Goal: Information Seeking & Learning: Check status

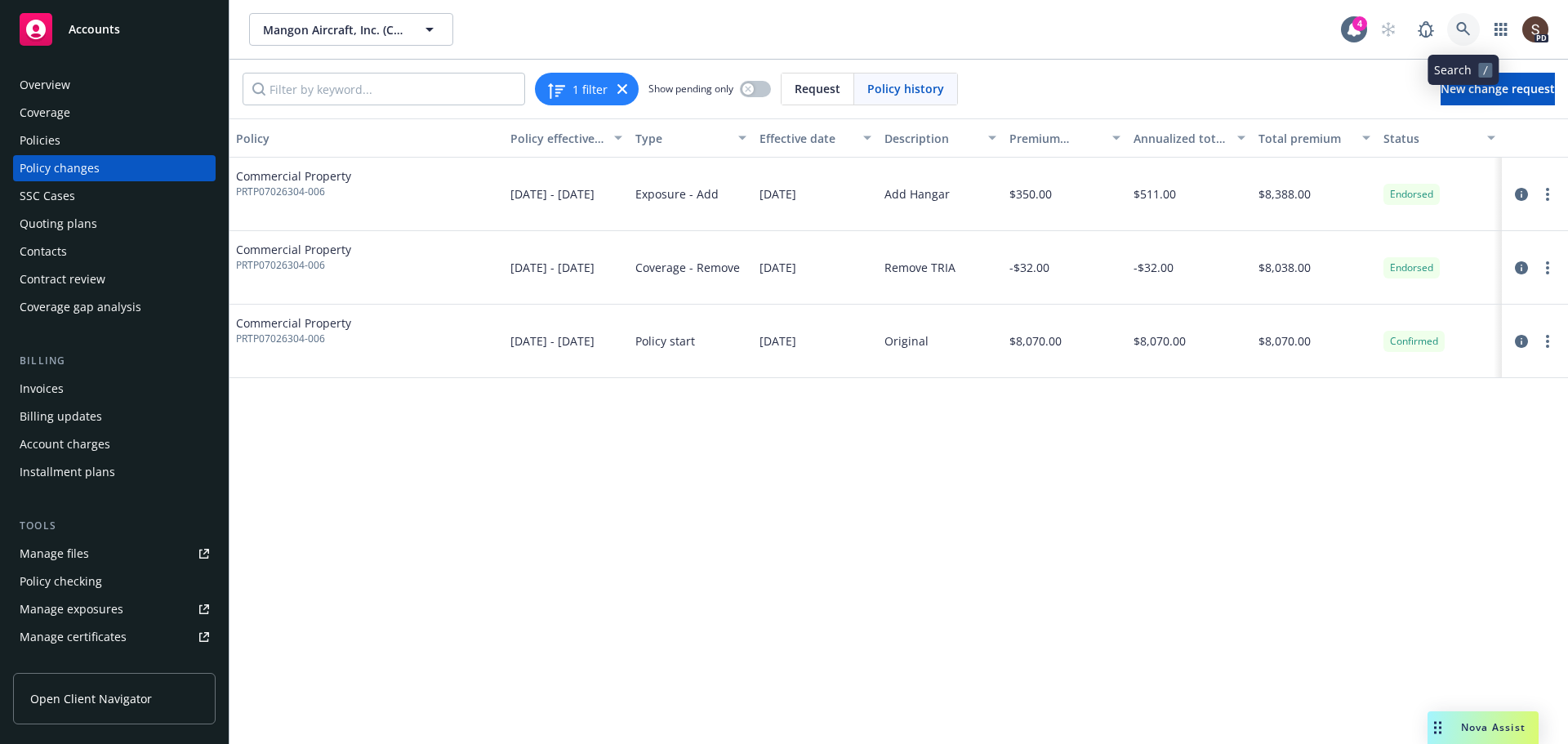
click at [1459, 20] on link at bounding box center [1463, 29] width 33 height 33
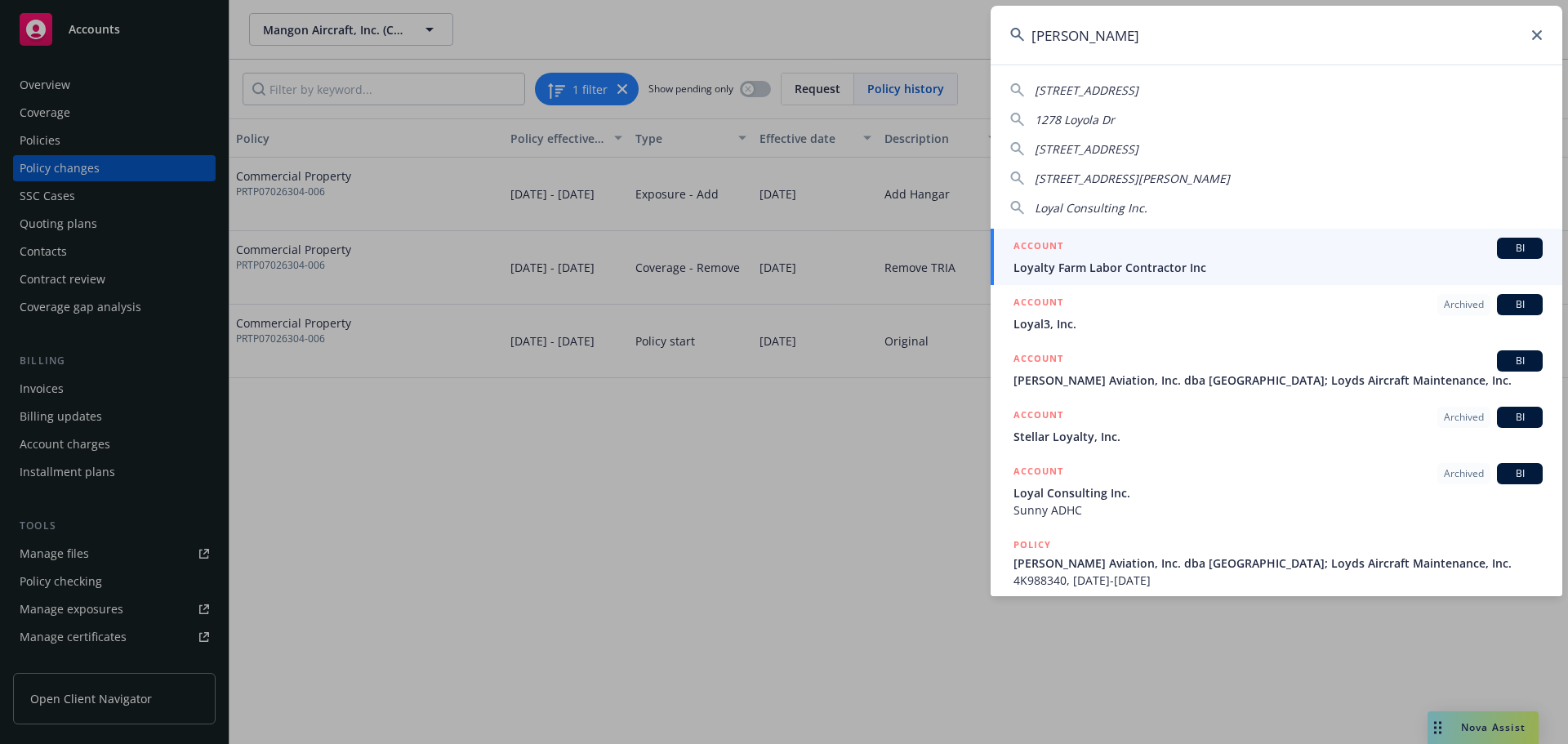
type input "[PERSON_NAME]"
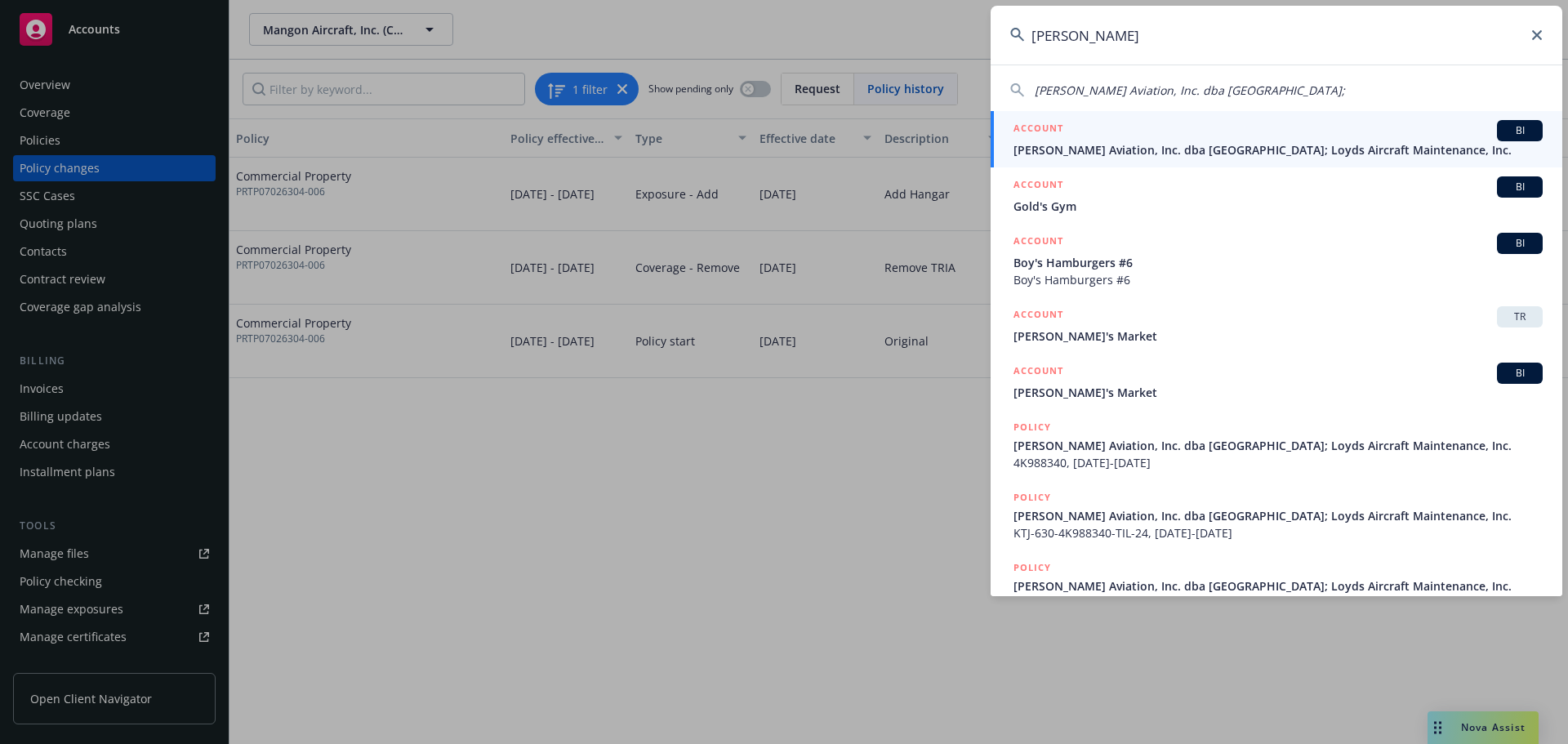
click at [1272, 141] on div "ACCOUNT BI" at bounding box center [1278, 131] width 530 height 22
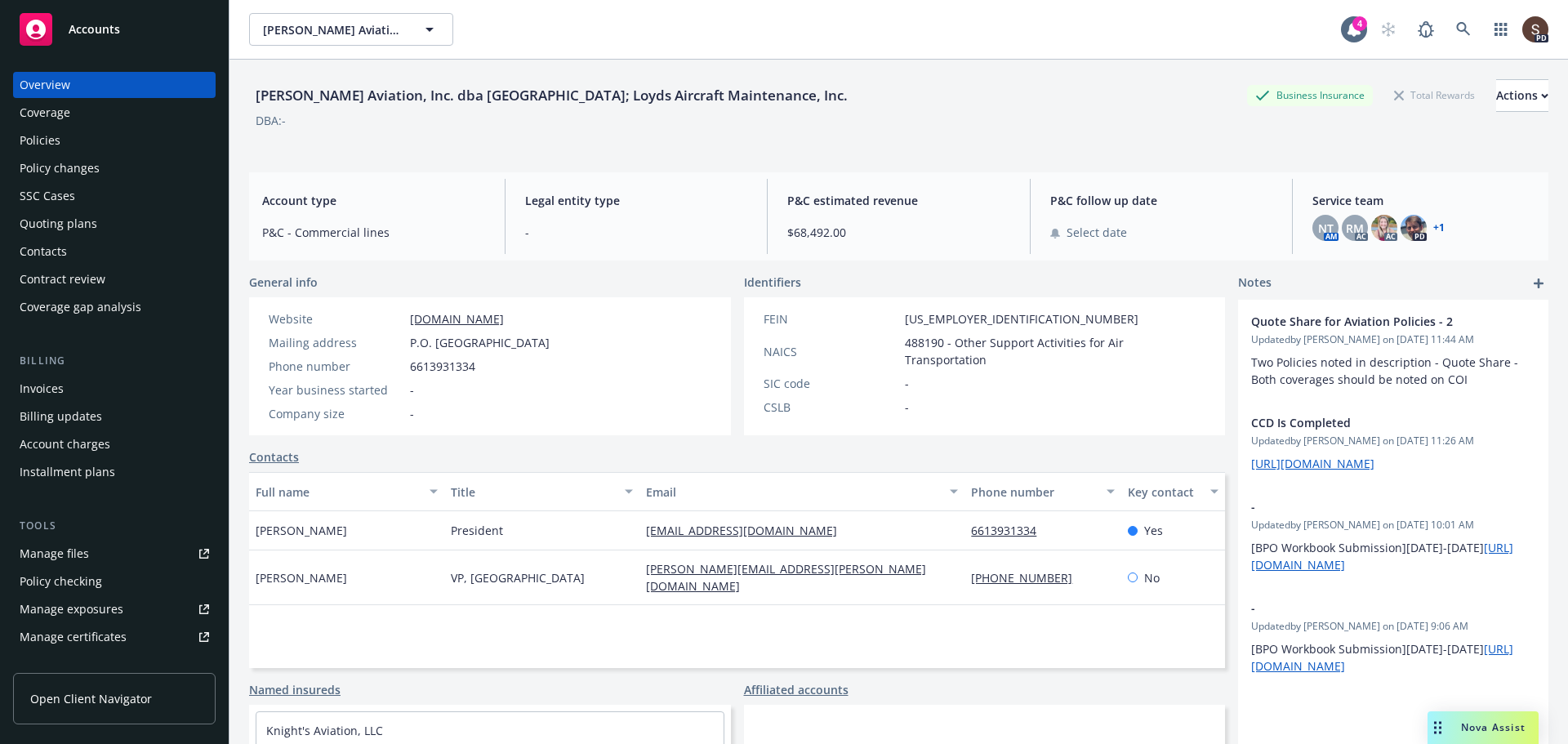
click at [80, 160] on div "Policy changes" at bounding box center [59, 168] width 80 height 26
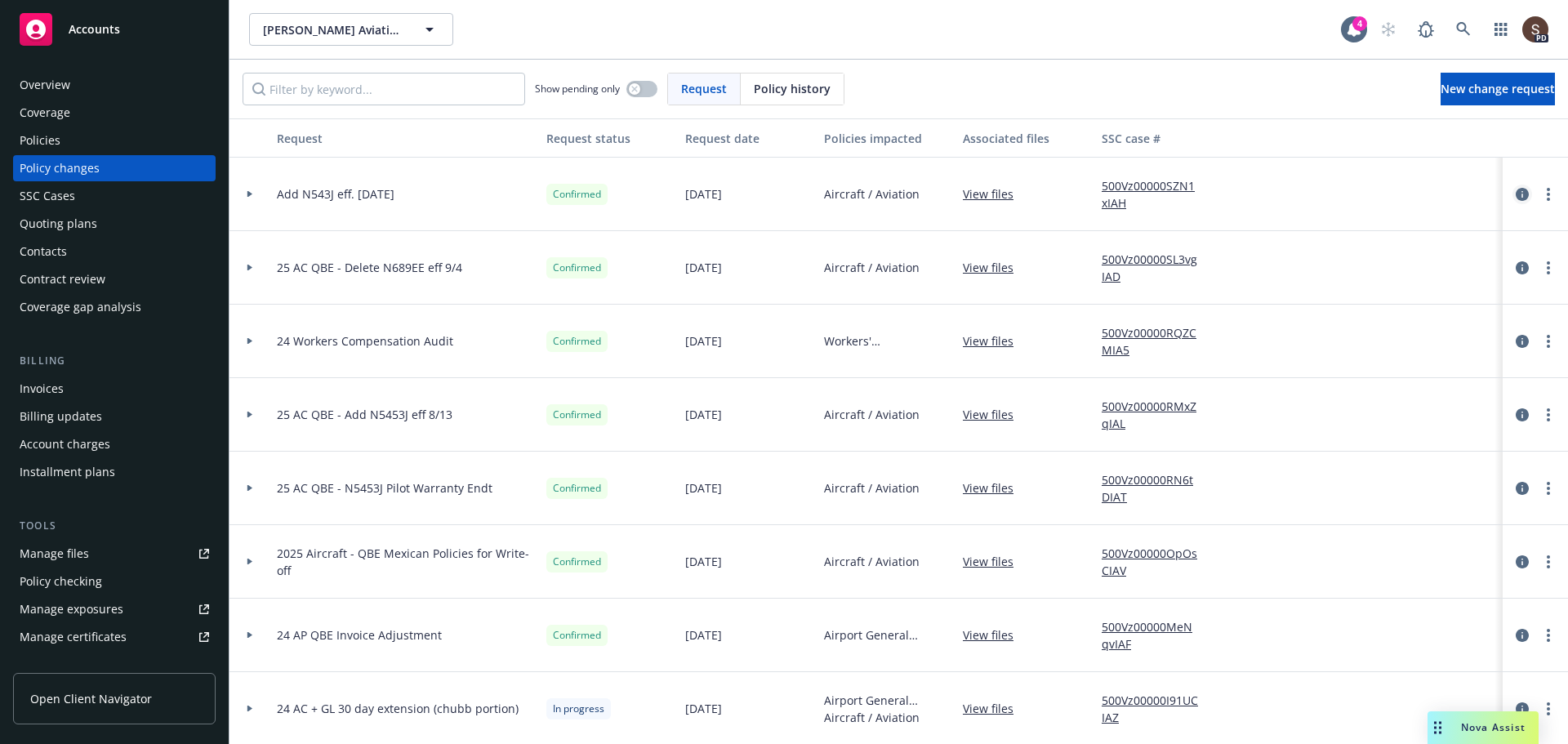
click at [1515, 199] on icon "circleInformation" at bounding box center [1522, 194] width 13 height 13
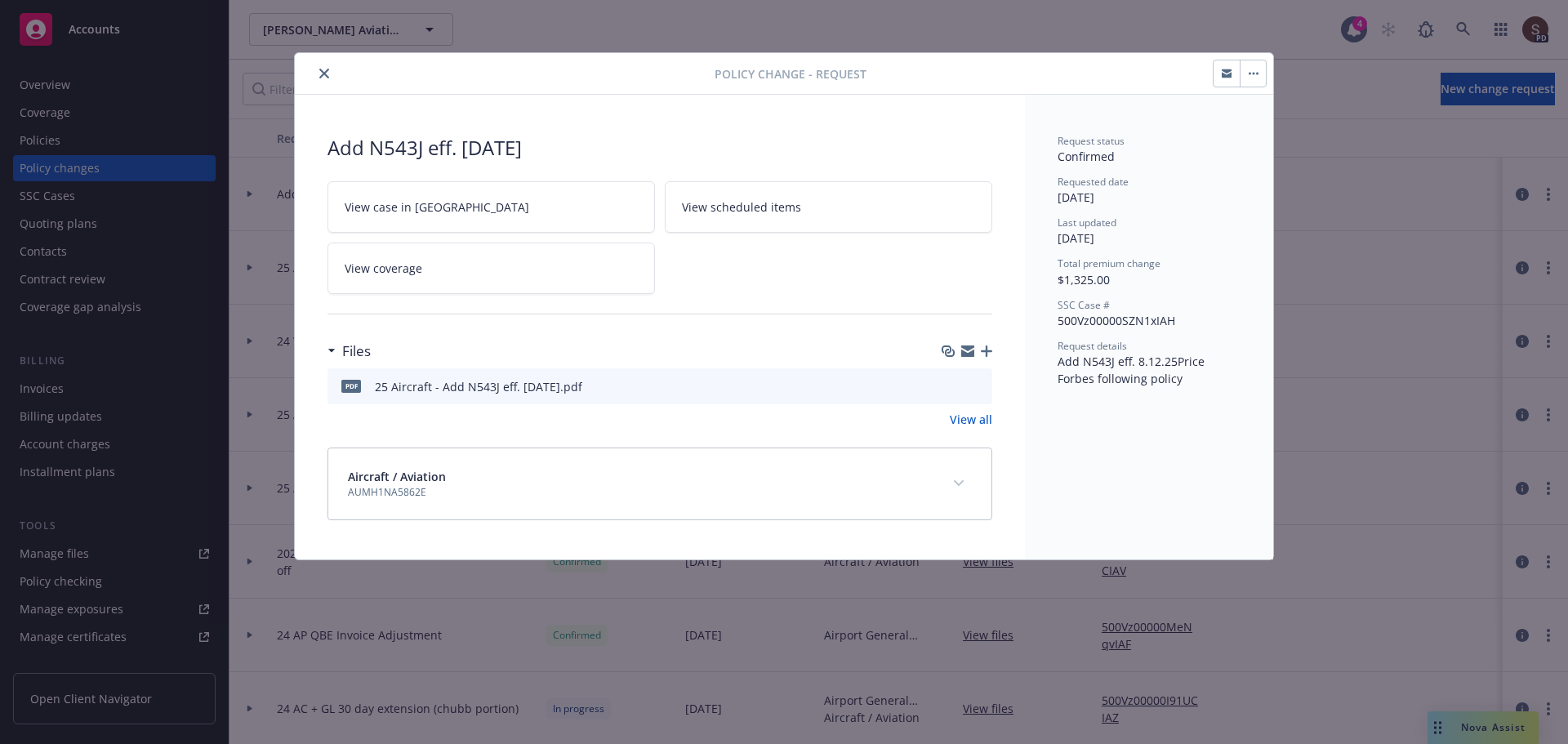
click at [956, 482] on icon "expand content" at bounding box center [959, 483] width 9 height 6
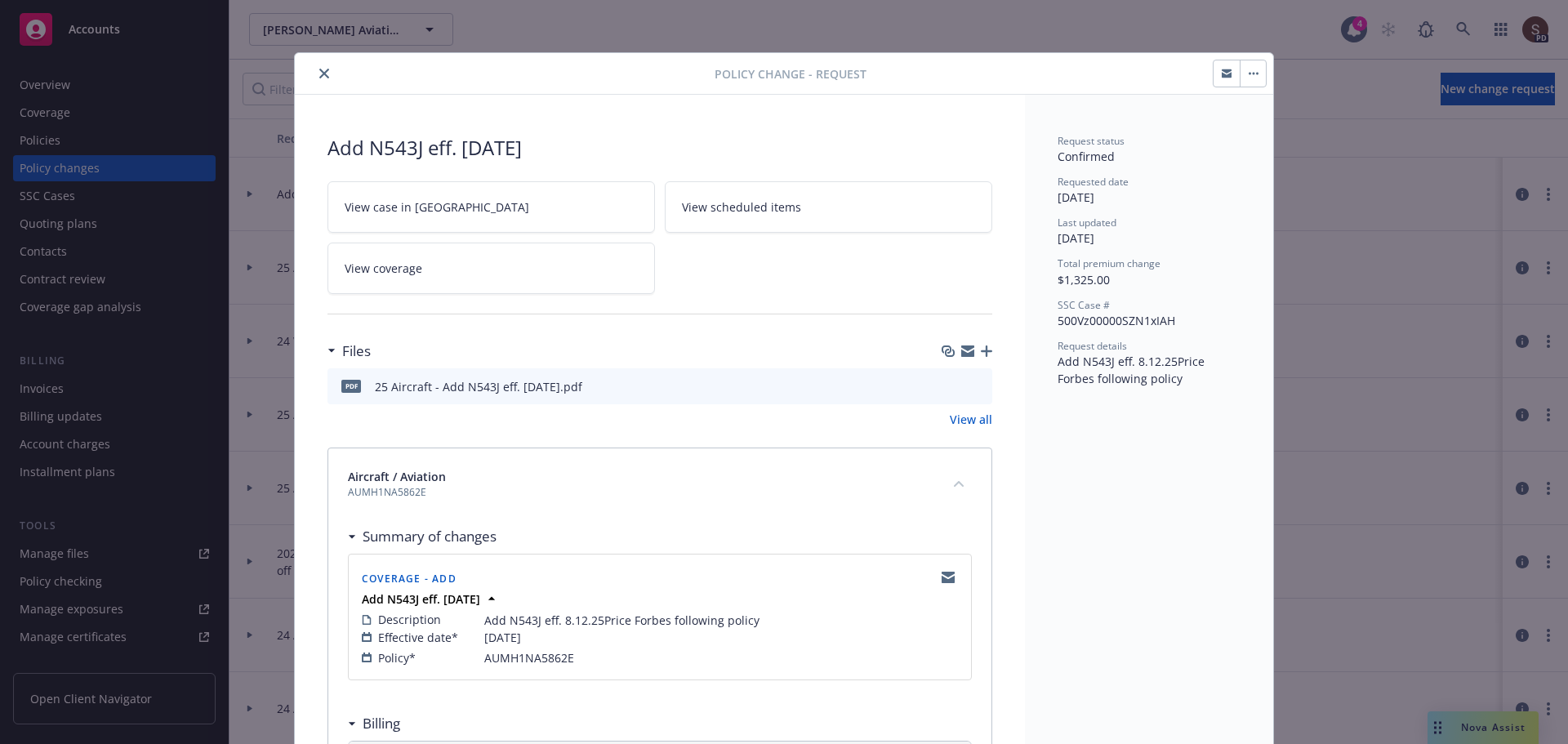
click at [323, 72] on button "close" at bounding box center [324, 73] width 20 height 20
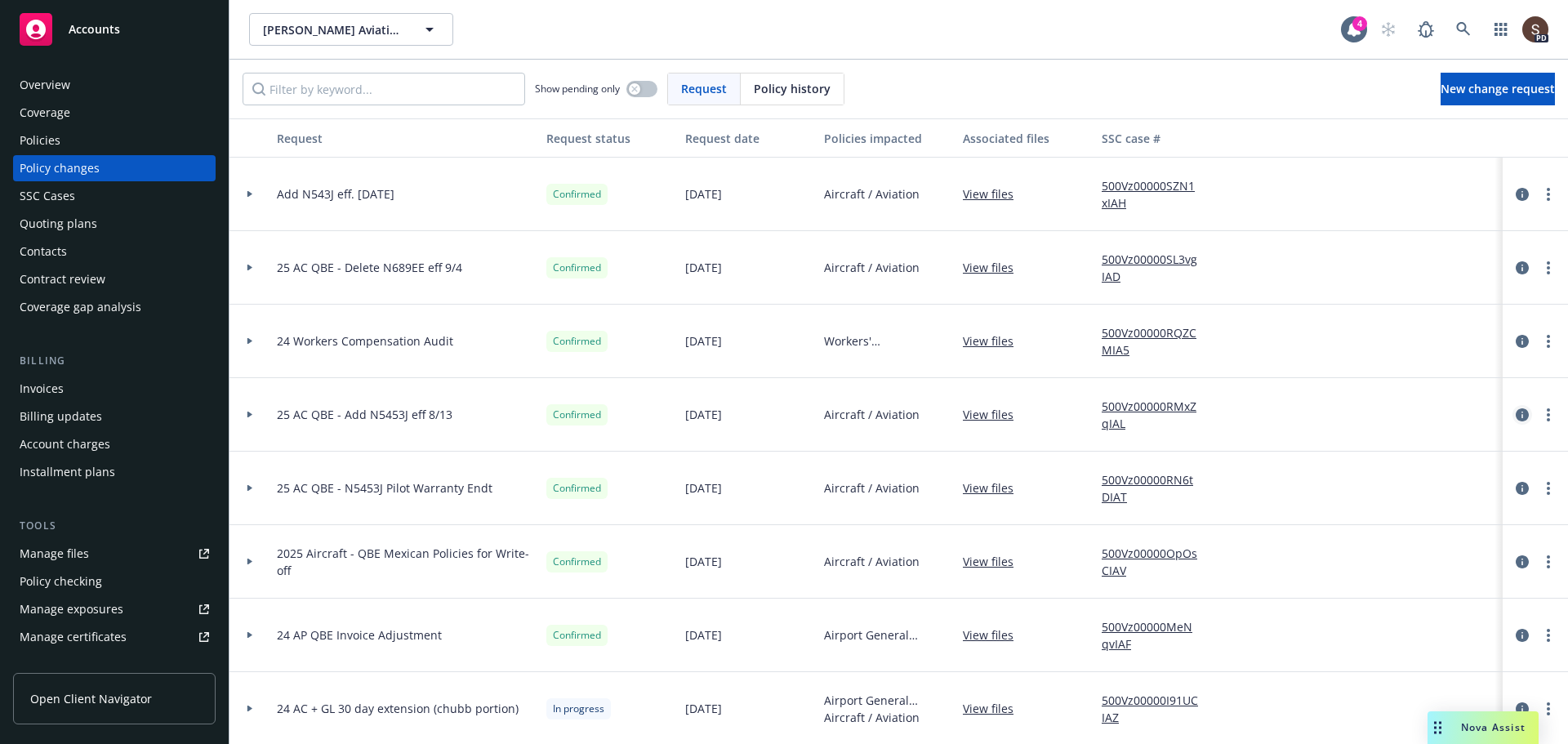
click at [1513, 410] on link "circleInformation" at bounding box center [1522, 414] width 20 height 20
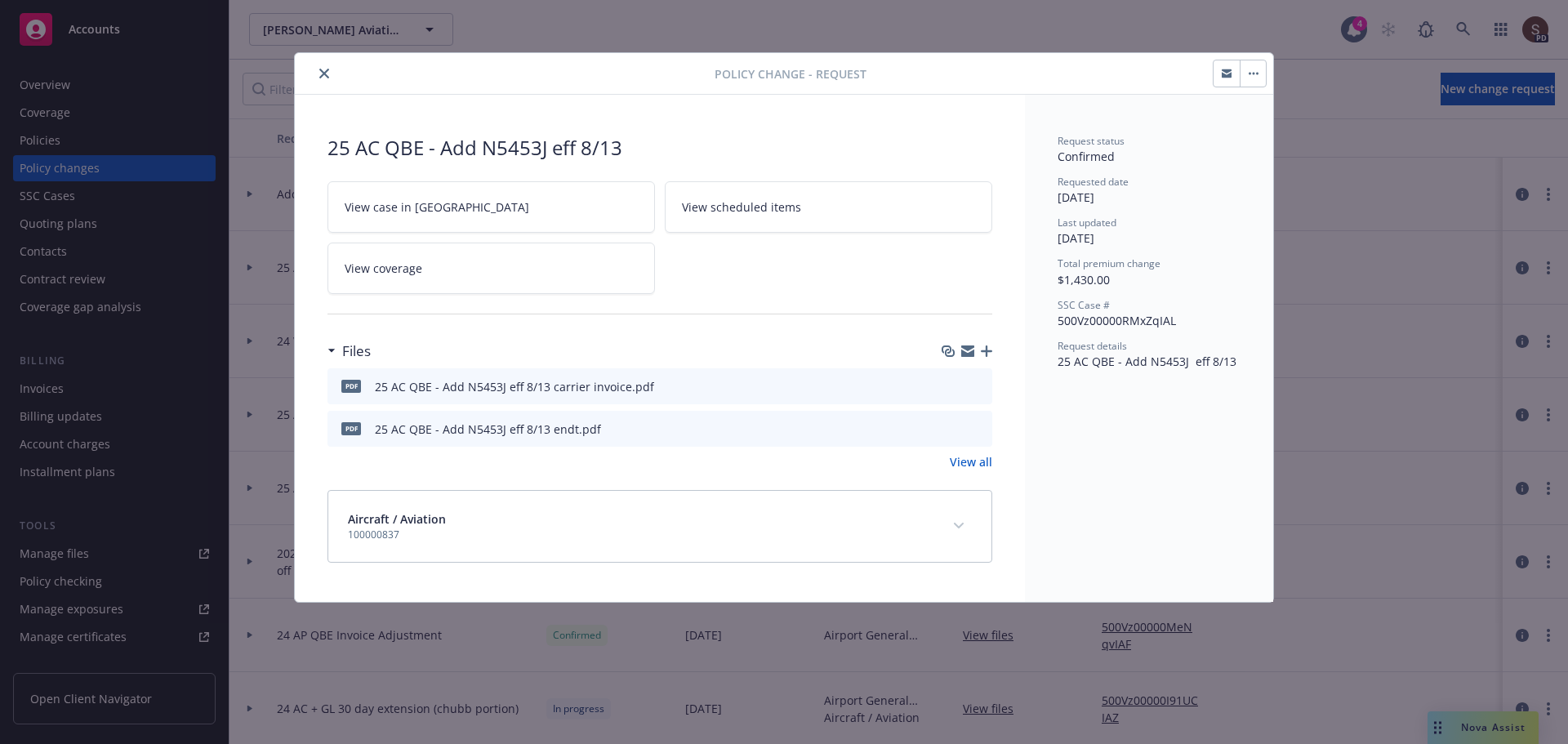
click at [978, 421] on button at bounding box center [978, 429] width 15 height 17
click at [972, 430] on icon "preview file" at bounding box center [976, 428] width 15 height 11
